Goal: Navigation & Orientation: Find specific page/section

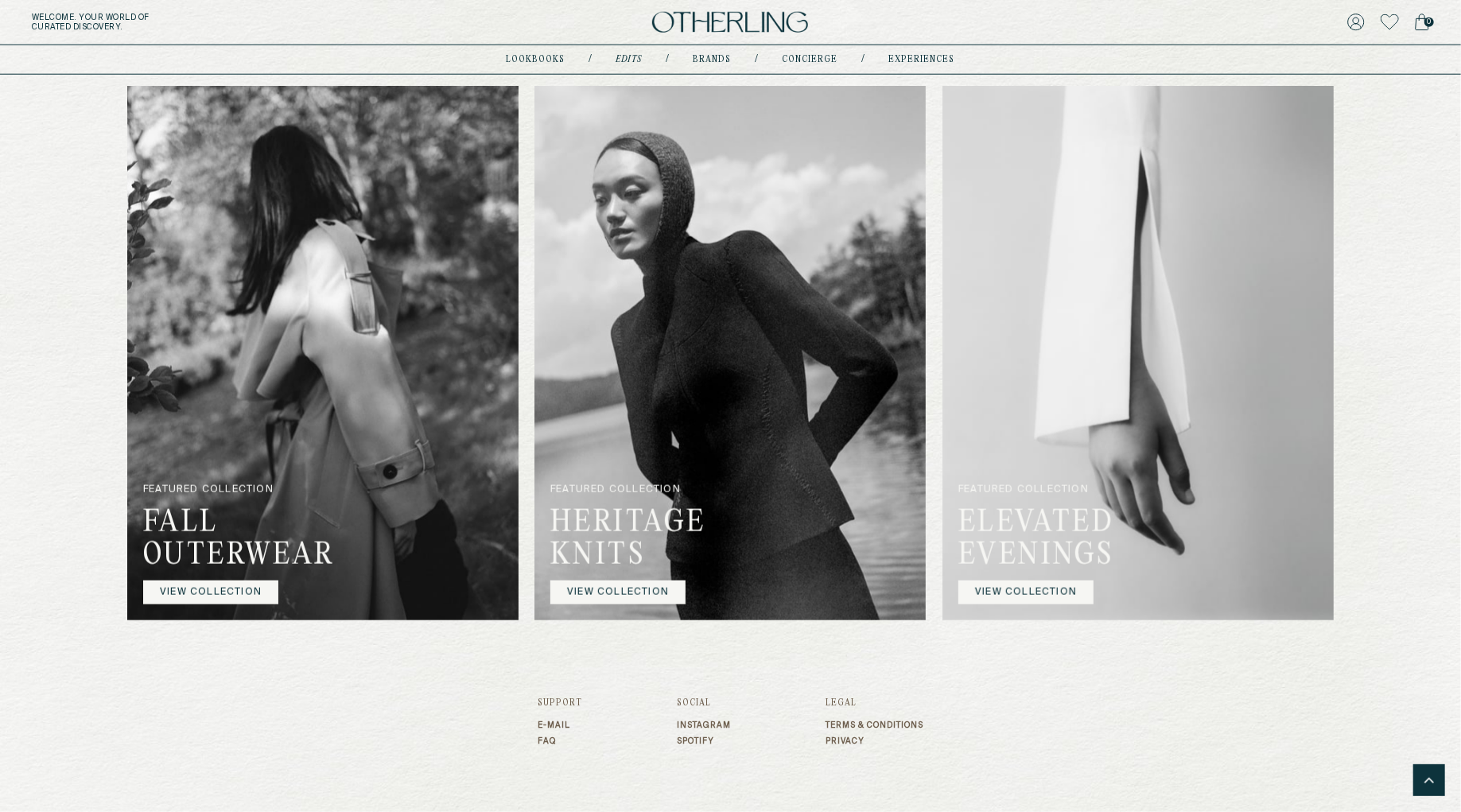
scroll to position [1228, 0]
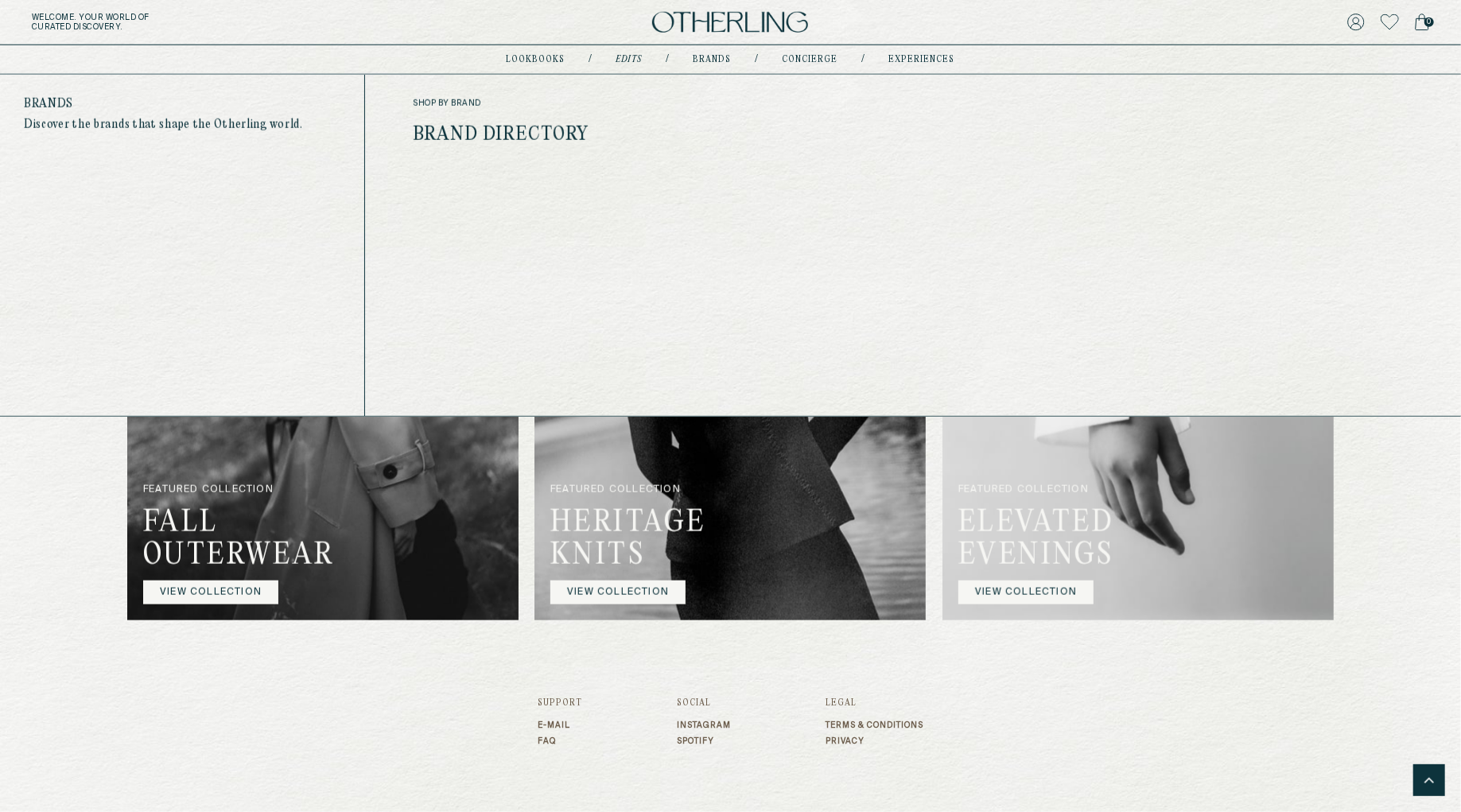
click at [720, 55] on link "Brands" at bounding box center [712, 59] width 38 height 8
